Goal: Task Accomplishment & Management: Complete application form

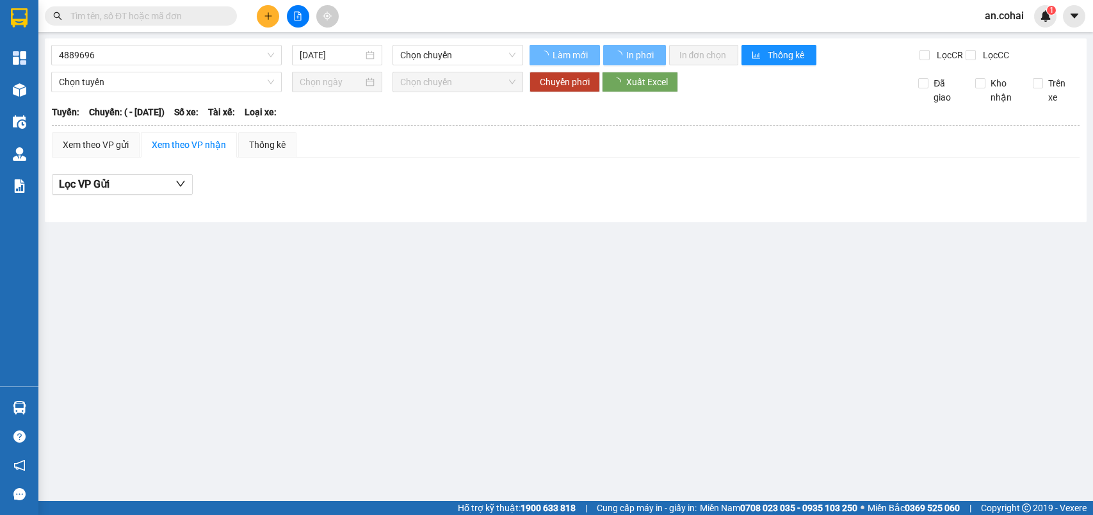
type input "[DATE]"
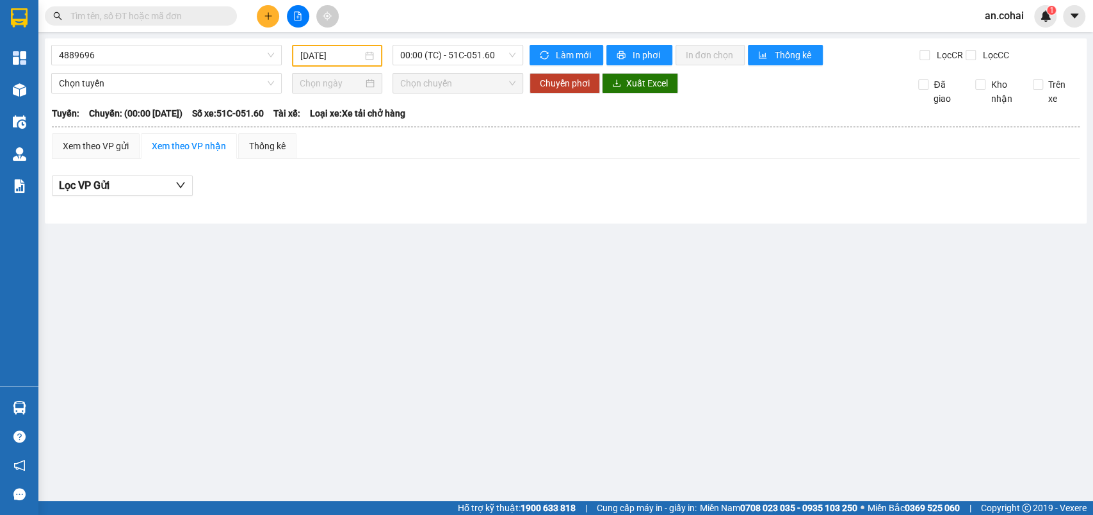
click at [262, 15] on button at bounding box center [268, 16] width 22 height 22
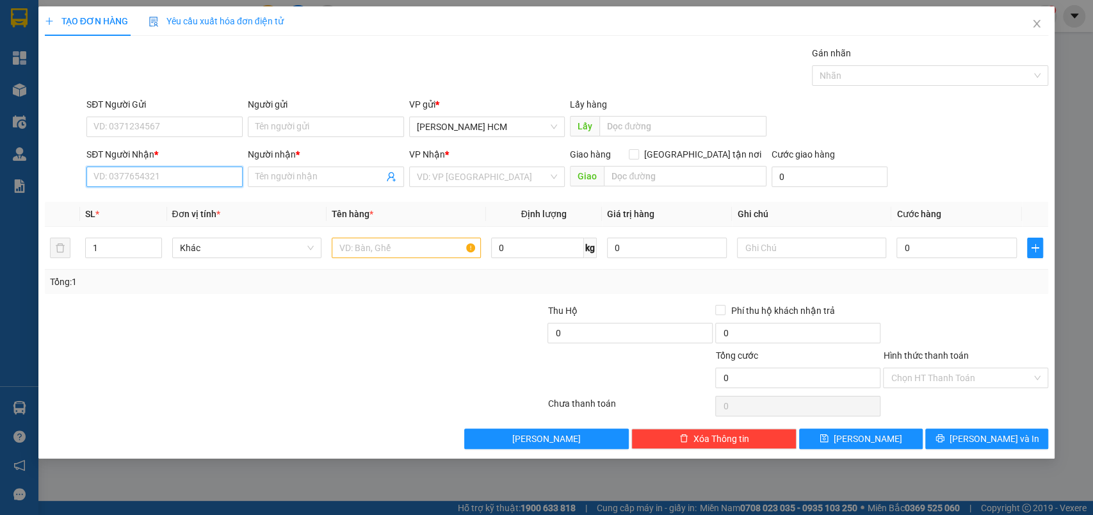
click at [183, 181] on input "SĐT Người Nhận *" at bounding box center [164, 176] width 156 height 20
type input "0966744193"
click at [182, 206] on div "0966744193 - truc" at bounding box center [164, 202] width 141 height 14
type input "truc"
type input "0966744193"
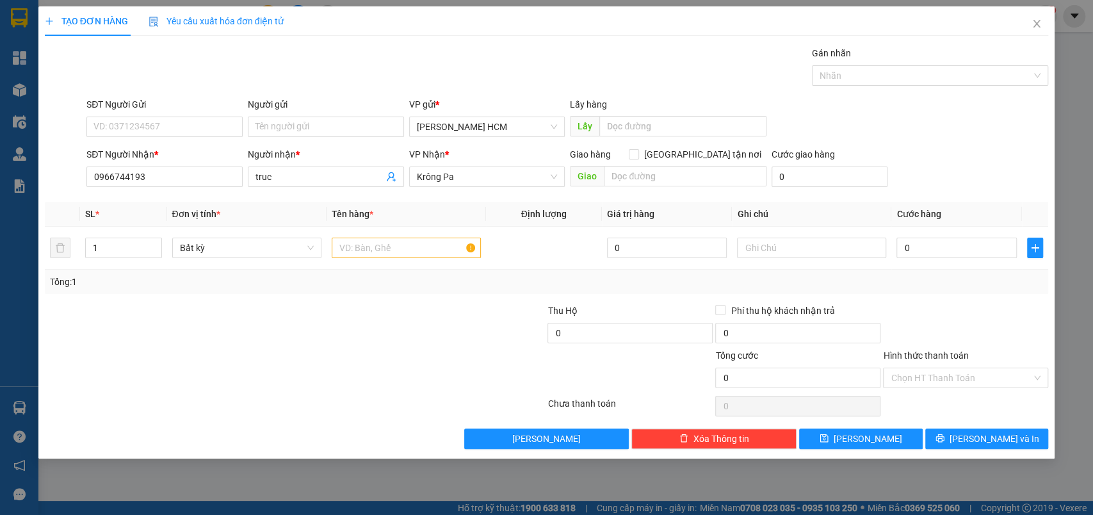
drag, startPoint x: 271, startPoint y: 177, endPoint x: 246, endPoint y: 177, distance: 25.6
click at [246, 177] on div "Người nhận * truc" at bounding box center [325, 169] width 161 height 45
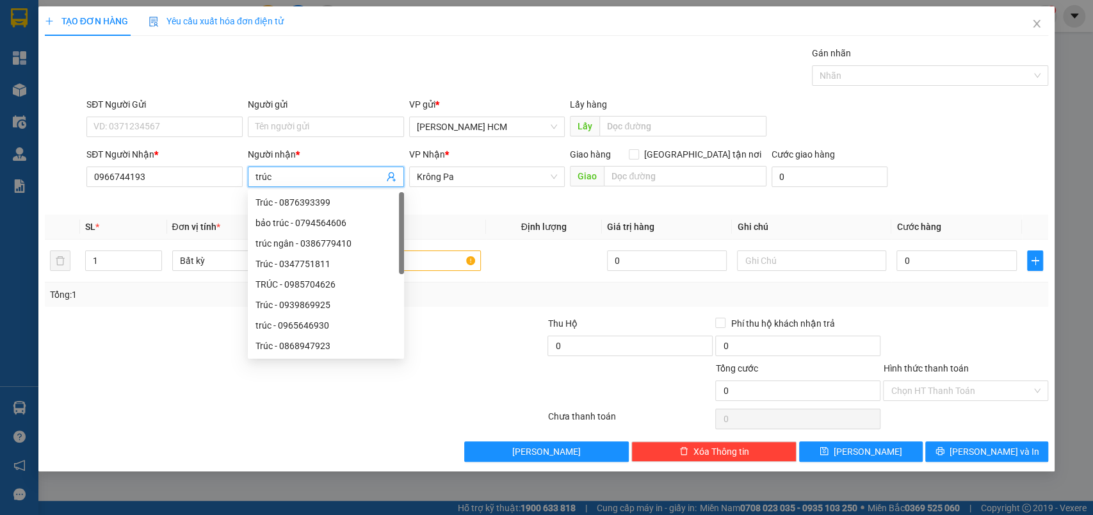
drag, startPoint x: 274, startPoint y: 172, endPoint x: 252, endPoint y: 172, distance: 22.4
click at [252, 172] on span "trúc" at bounding box center [326, 176] width 156 height 20
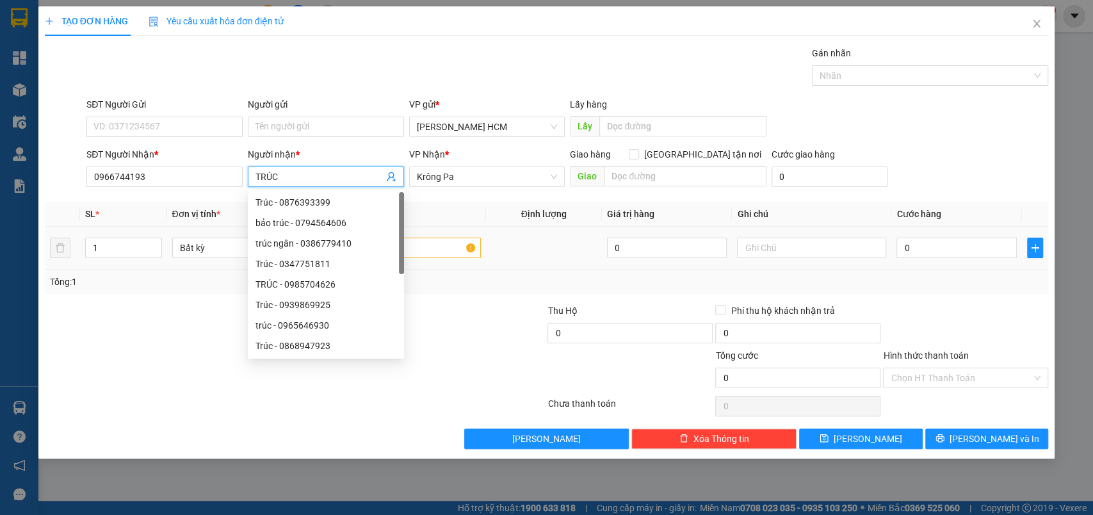
type input "TRÚC"
click at [439, 243] on td at bounding box center [406, 248] width 159 height 43
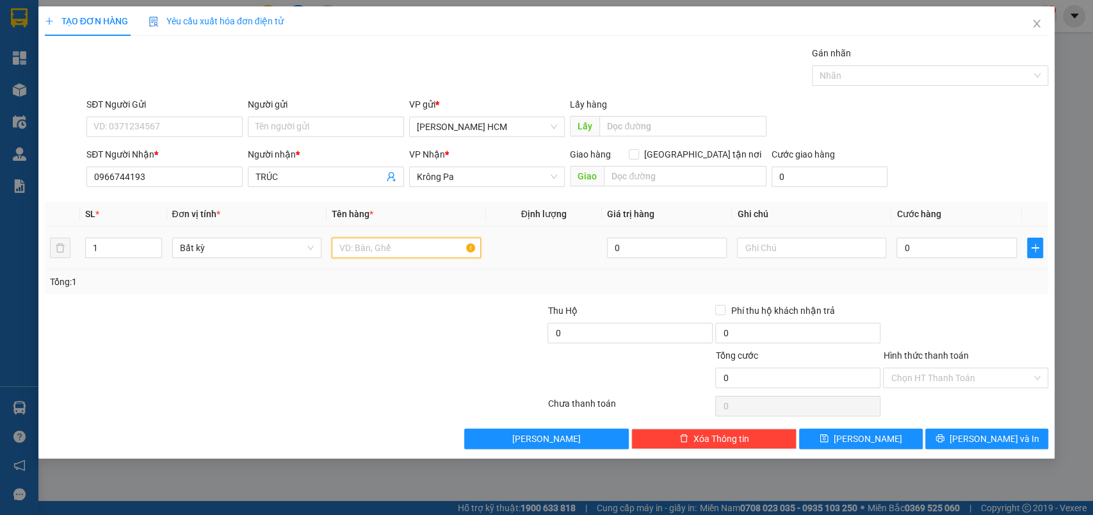
click at [439, 243] on input "text" at bounding box center [406, 248] width 149 height 20
type input "THÙNG ĐỂ ĐỨNG"
click at [993, 252] on input "0" at bounding box center [956, 248] width 120 height 20
click at [1001, 275] on div "Tổng: 1" at bounding box center [547, 282] width 994 height 14
click at [930, 234] on td "0" at bounding box center [956, 248] width 131 height 43
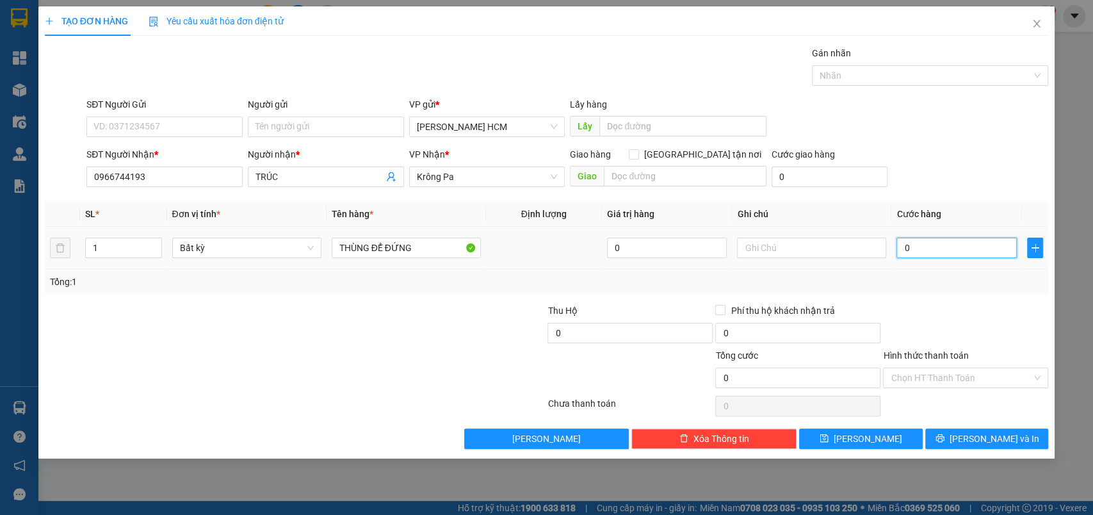
click at [936, 245] on input "0" at bounding box center [956, 248] width 120 height 20
type input "005"
type input "5"
type input "0.050"
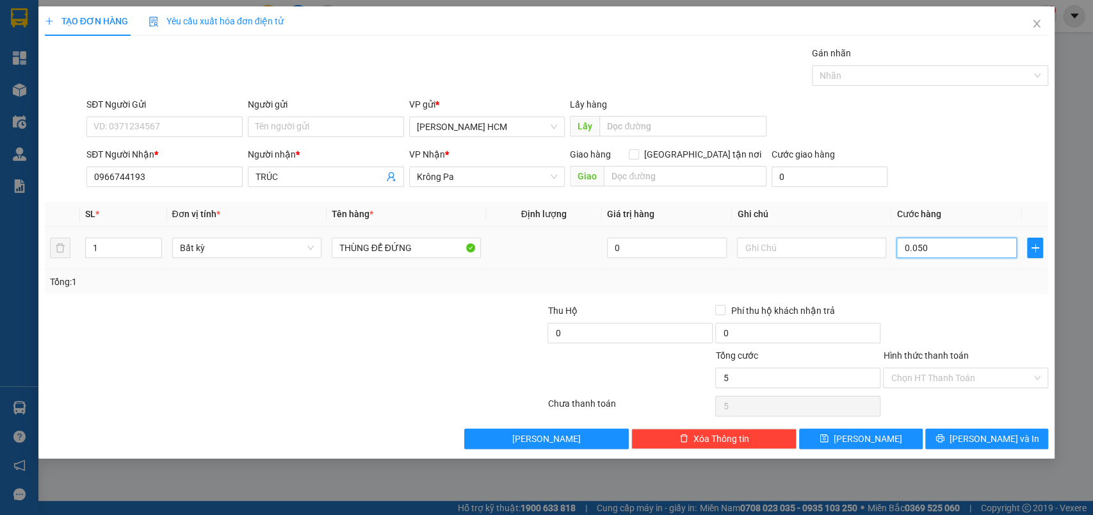
type input "50"
click at [958, 453] on div "TẠO ĐƠN HÀNG Yêu cầu xuất hóa đơn điện tử Transit Pickup Surcharge Ids Transit …" at bounding box center [546, 232] width 1017 height 452
type input "50.000"
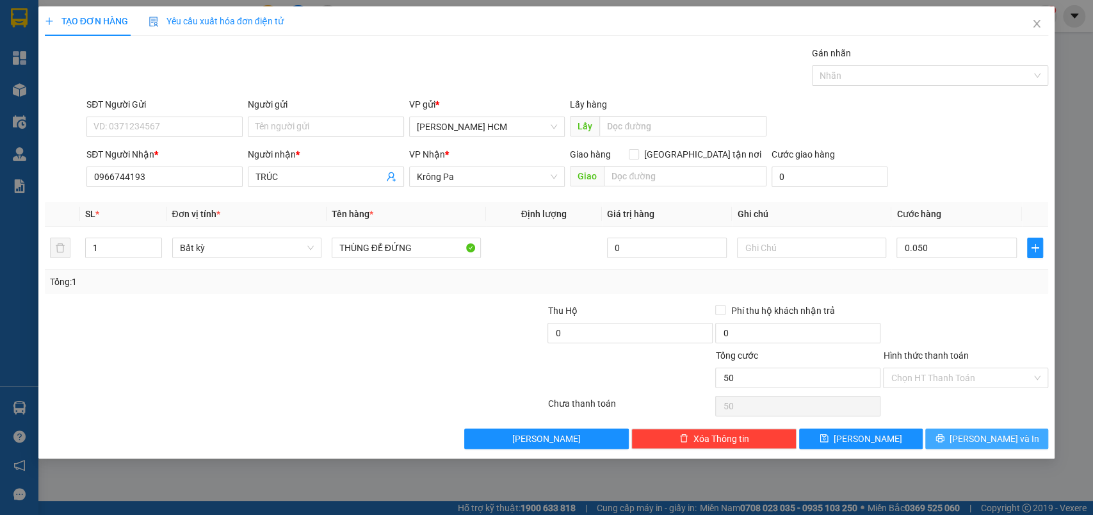
type input "50.000"
click at [944, 443] on span "printer" at bounding box center [939, 438] width 9 height 10
